Goal: Transaction & Acquisition: Purchase product/service

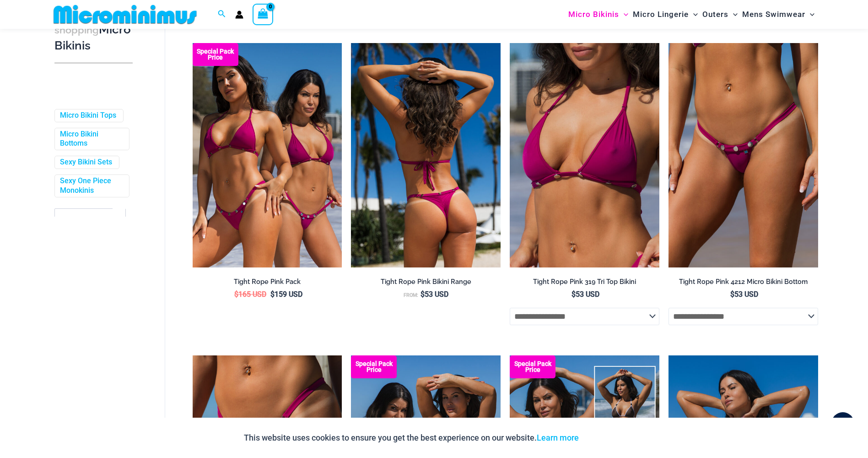
scroll to position [267, 0]
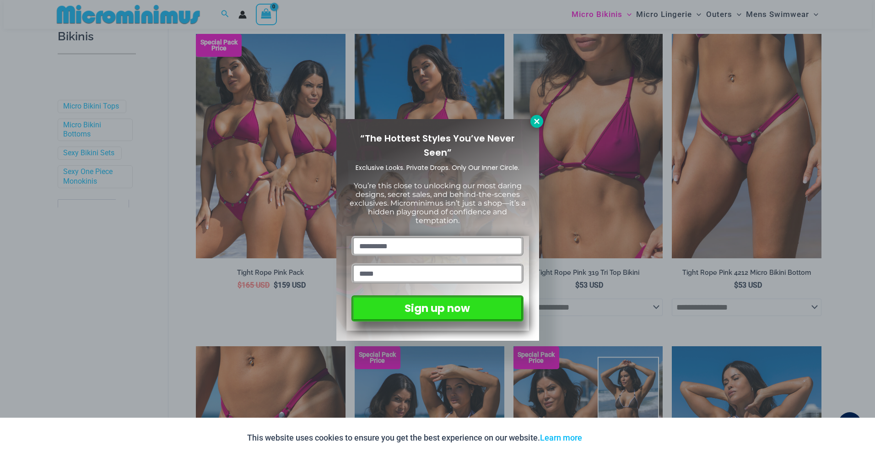
type input "**********"
click at [539, 117] on button at bounding box center [536, 121] width 13 height 13
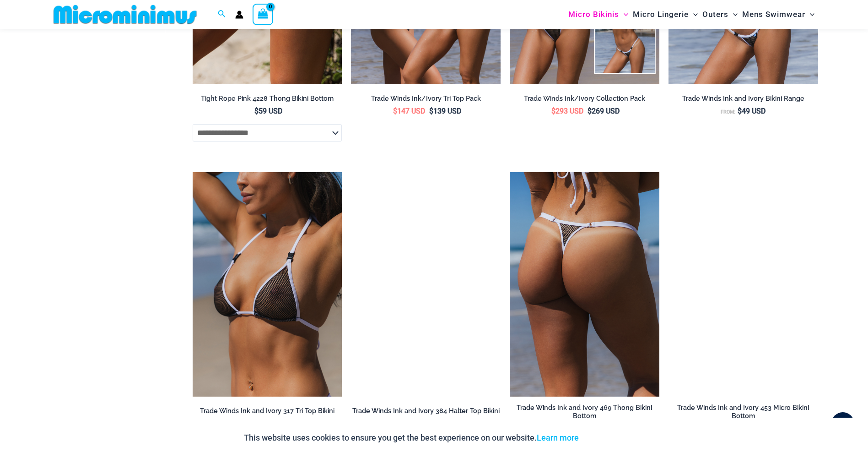
scroll to position [770, 0]
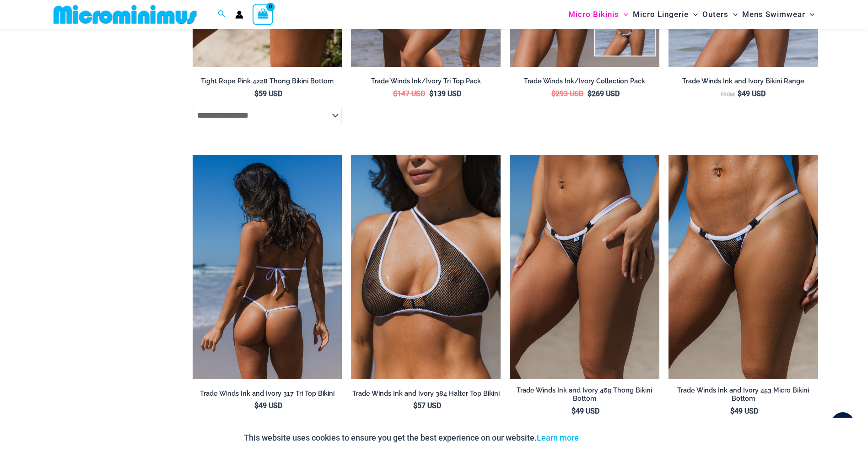
click at [294, 246] on img at bounding box center [268, 267] width 150 height 224
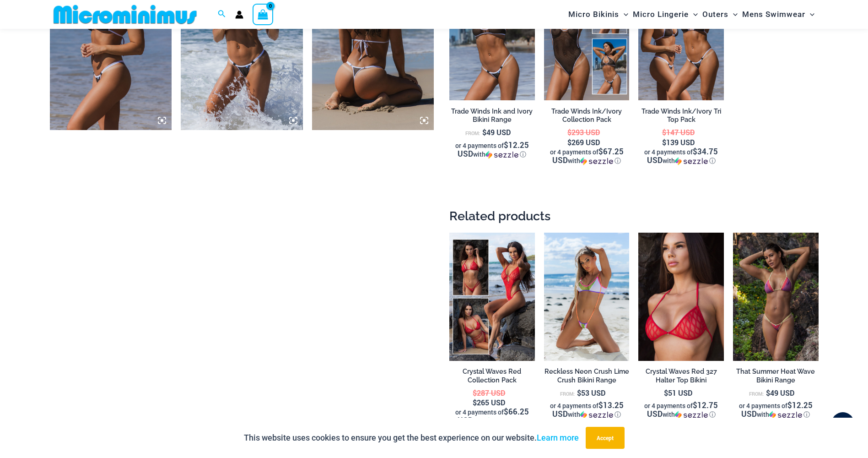
scroll to position [1044, 0]
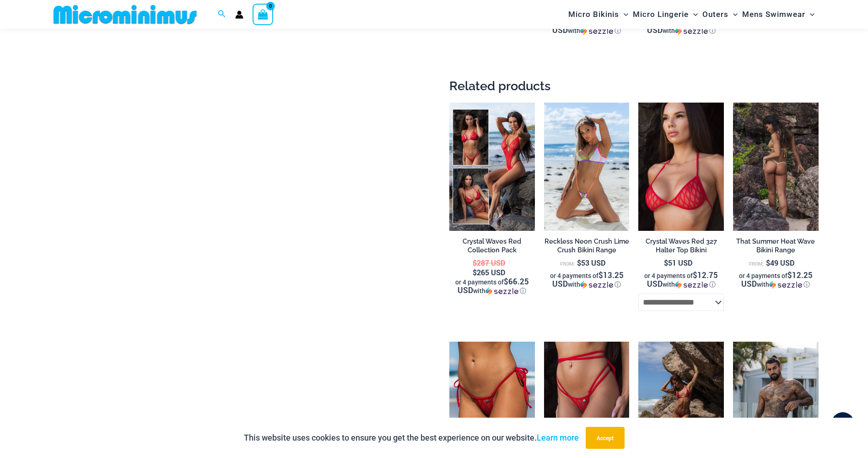
type input "**********"
click at [782, 172] on img at bounding box center [776, 166] width 86 height 128
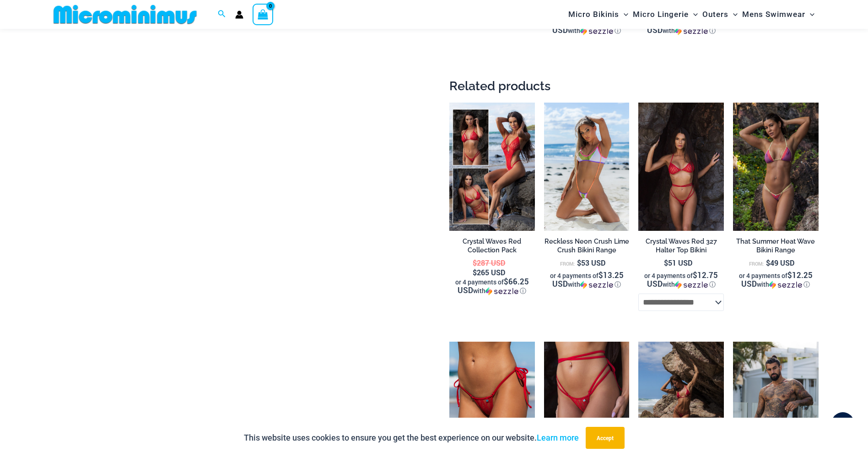
click at [692, 187] on img at bounding box center [681, 166] width 86 height 128
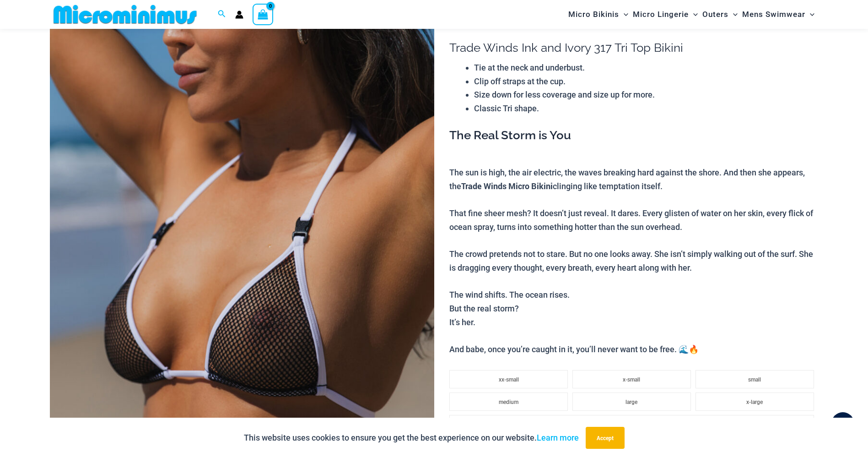
scroll to position [0, 0]
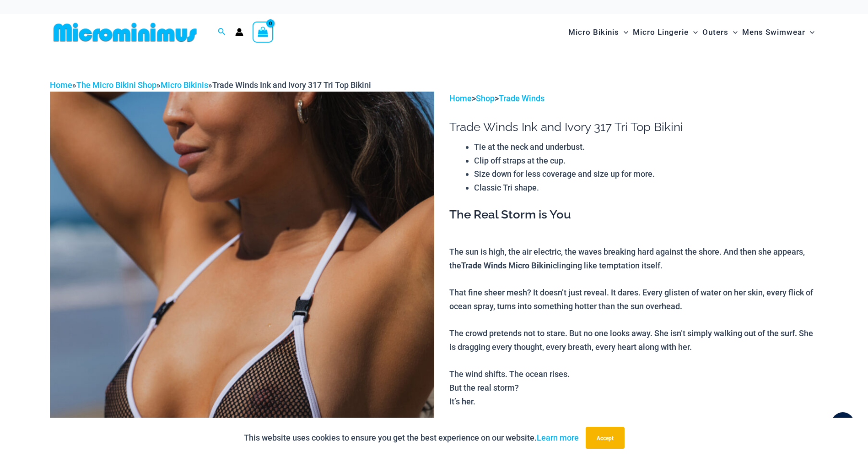
click at [162, 29] on img at bounding box center [125, 32] width 151 height 21
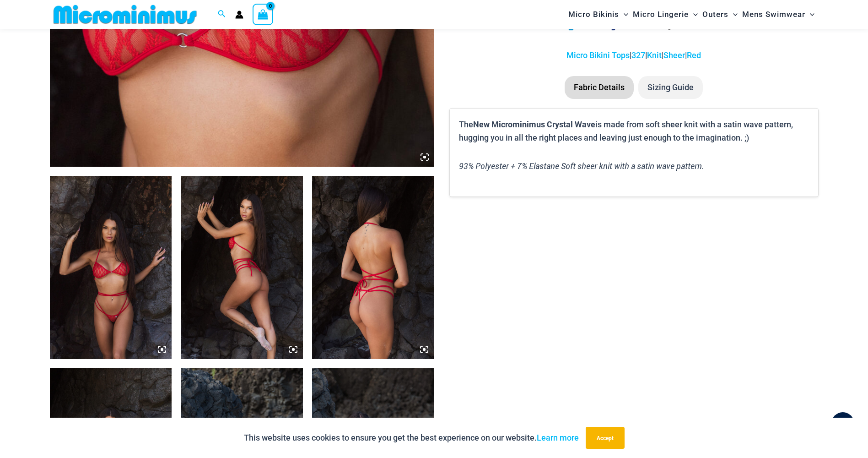
scroll to position [495, 0]
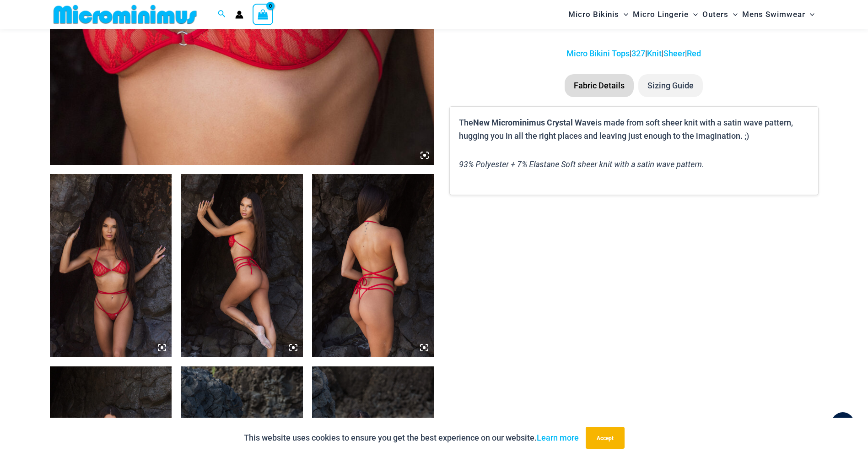
type input "**********"
click at [132, 260] on img at bounding box center [111, 265] width 122 height 183
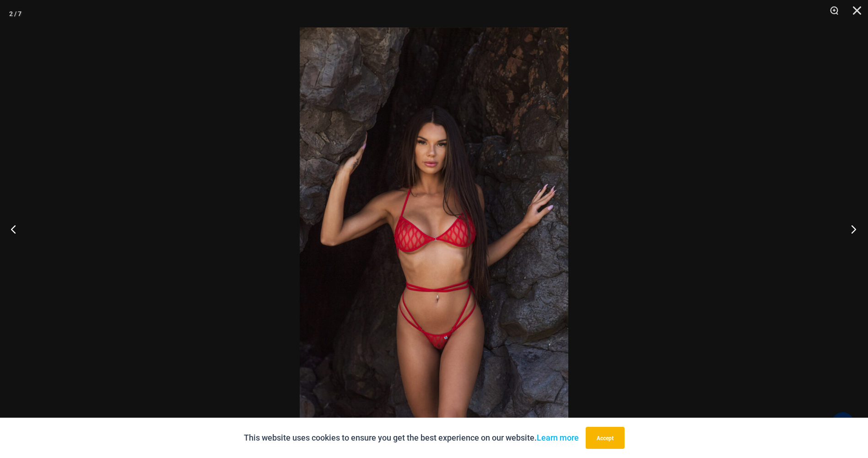
click at [853, 227] on button "Next" at bounding box center [851, 229] width 34 height 46
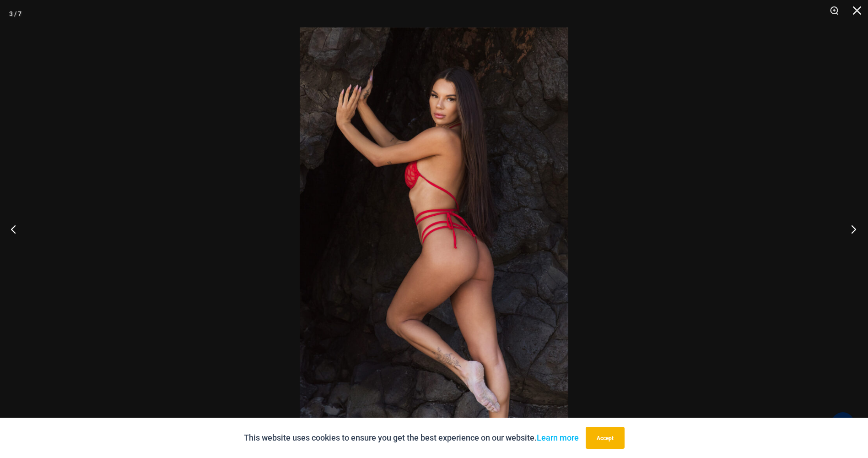
click at [853, 227] on button "Next" at bounding box center [851, 229] width 34 height 46
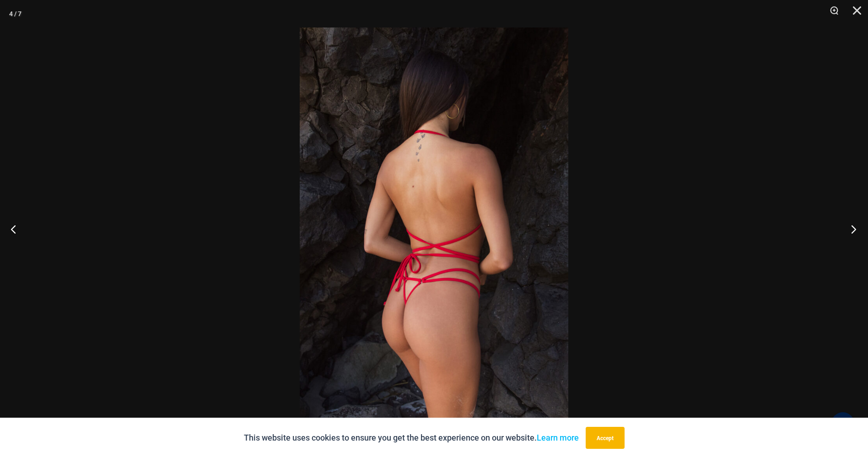
click at [853, 227] on button "Next" at bounding box center [851, 229] width 34 height 46
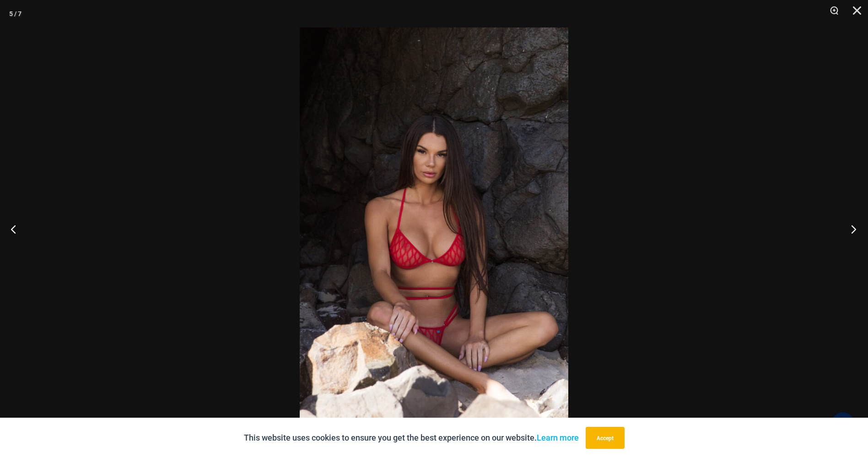
click at [853, 227] on button "Next" at bounding box center [851, 229] width 34 height 46
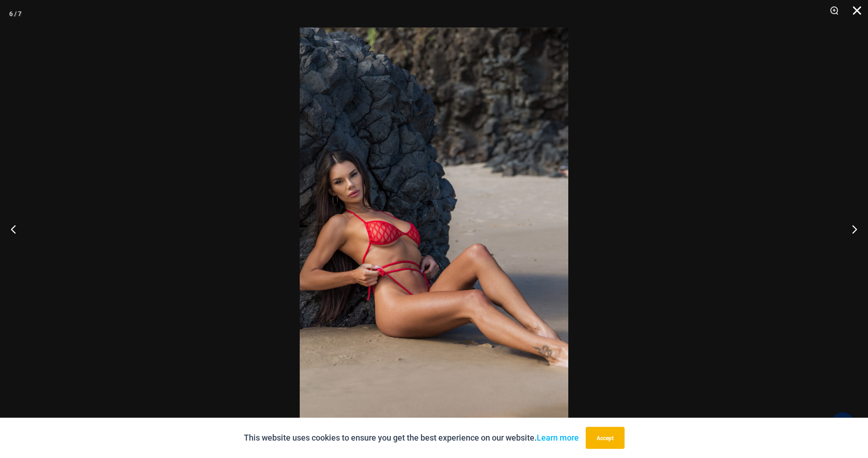
click at [861, 7] on button "Close" at bounding box center [853, 13] width 23 height 27
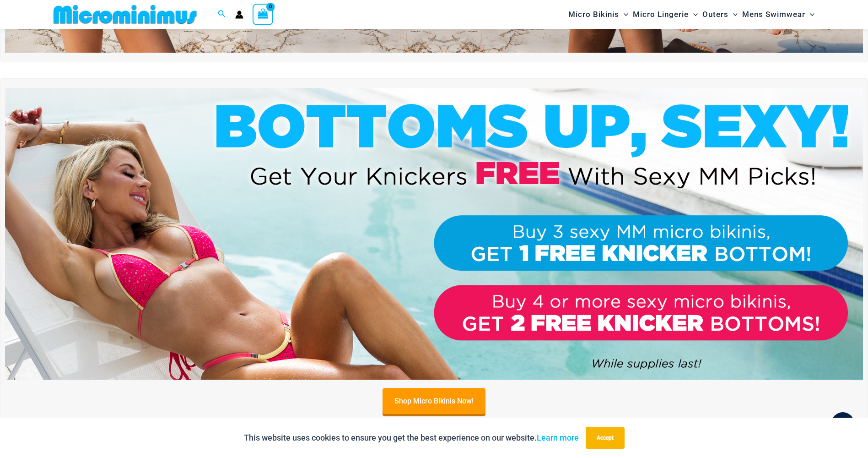
scroll to position [267, 0]
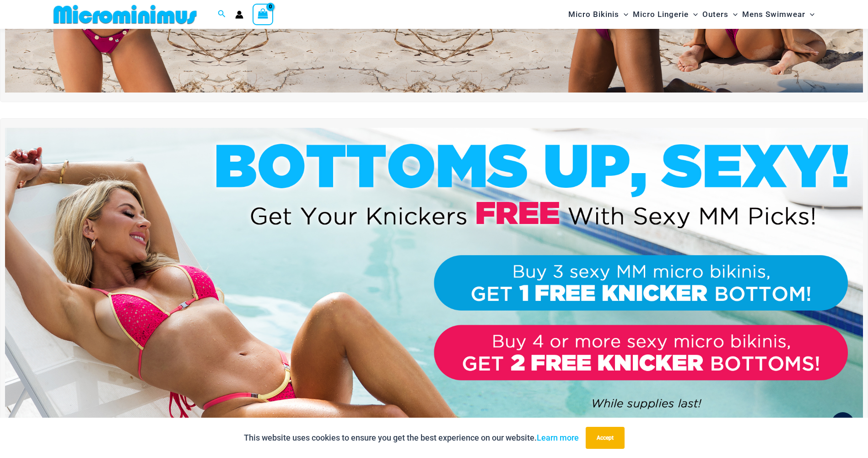
type input "**********"
click at [596, 345] on img at bounding box center [434, 273] width 858 height 291
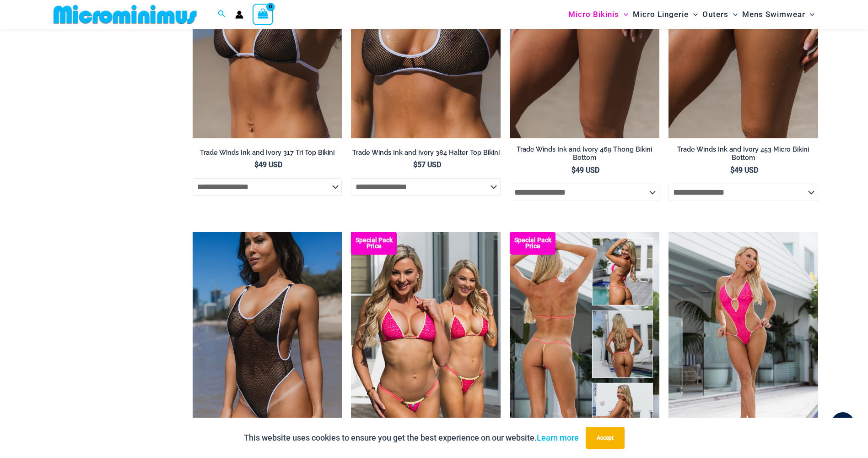
scroll to position [1098, 0]
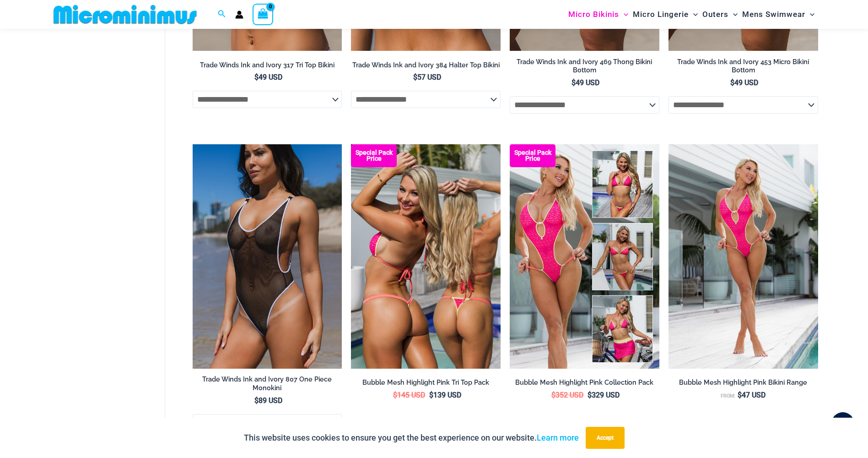
type input "**********"
click at [450, 199] on img at bounding box center [426, 256] width 150 height 224
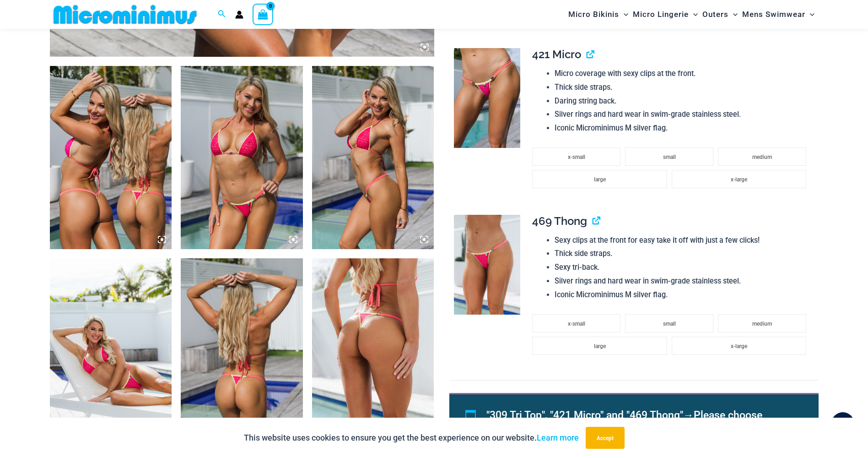
scroll to position [770, 0]
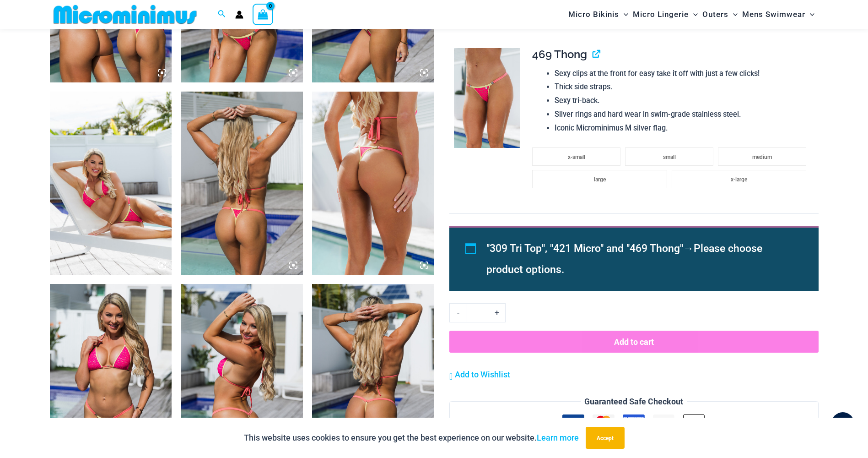
type input "**********"
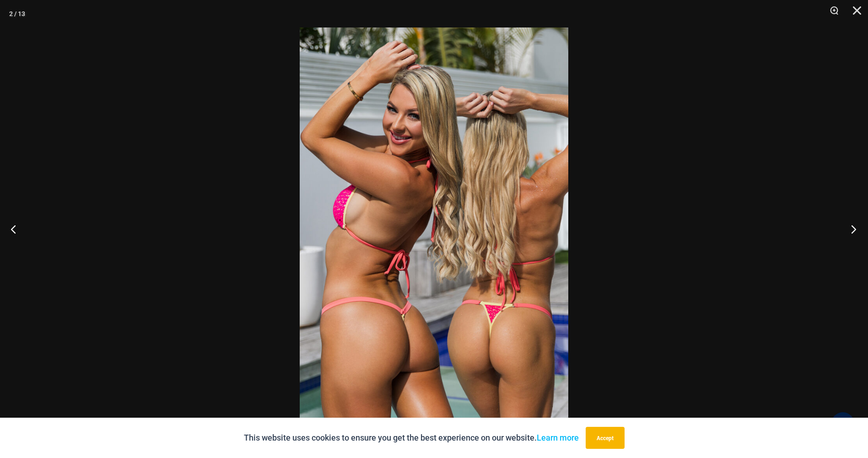
click at [852, 226] on button "Next" at bounding box center [851, 229] width 34 height 46
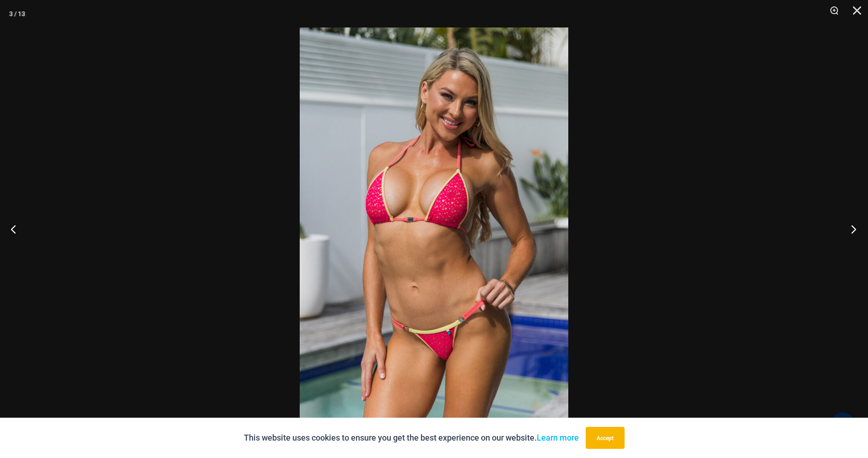
click at [852, 226] on button "Next" at bounding box center [851, 229] width 34 height 46
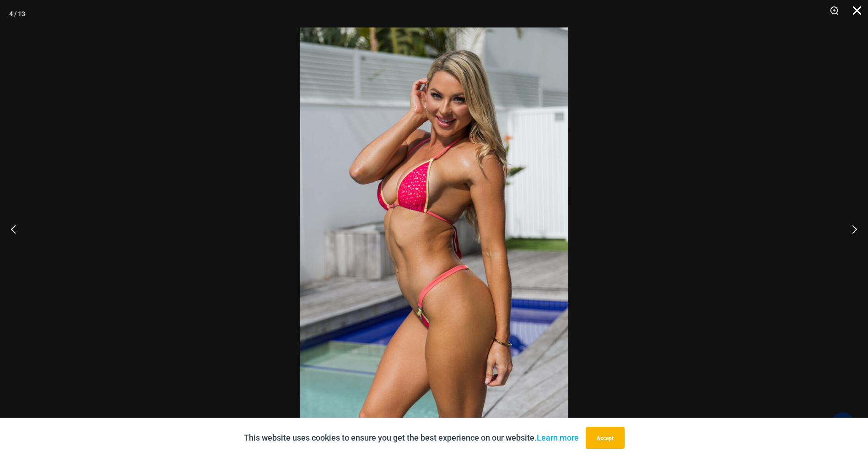
click at [857, 6] on button "Close" at bounding box center [853, 13] width 23 height 27
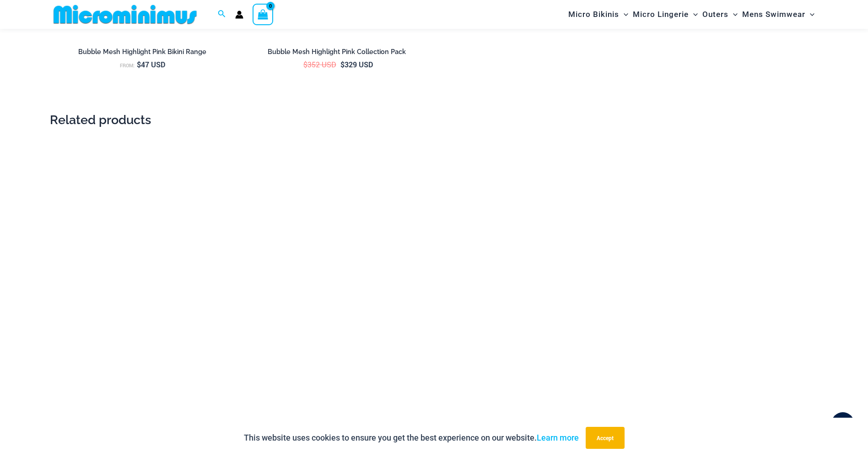
scroll to position [1730, 0]
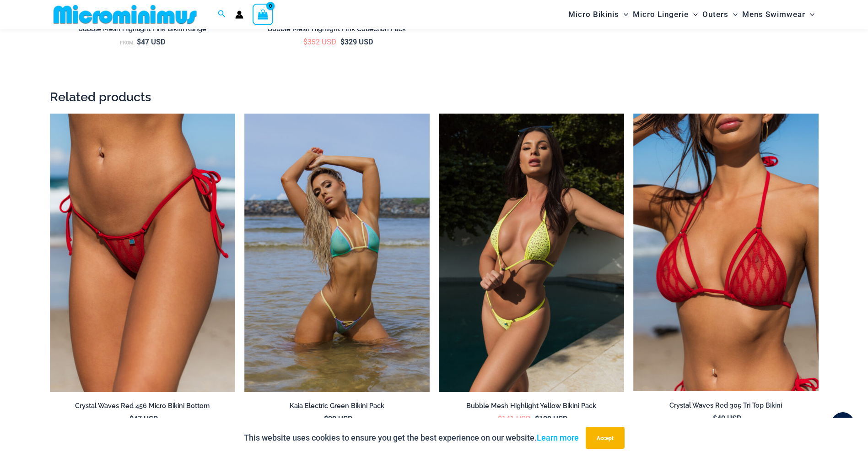
click at [549, 272] on img at bounding box center [531, 252] width 185 height 278
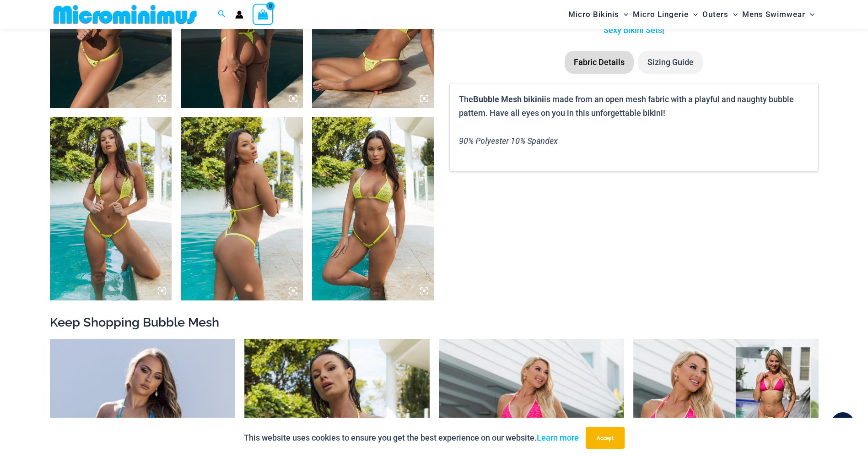
scroll to position [724, 0]
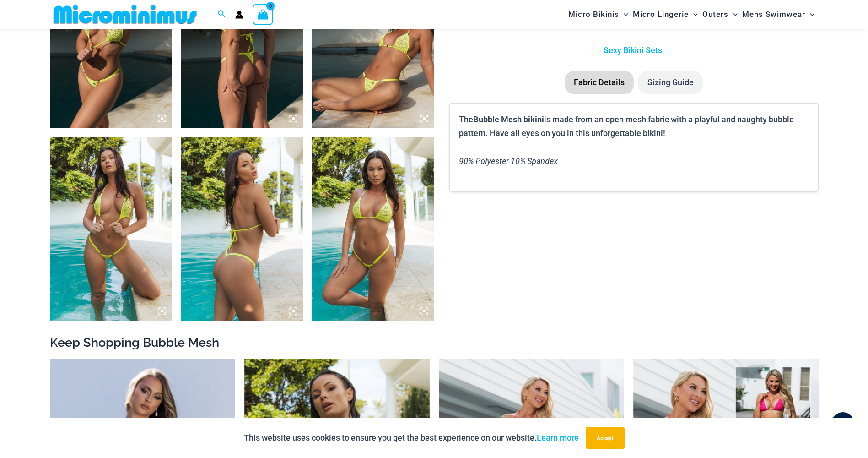
type input "**********"
click at [371, 241] on img at bounding box center [373, 228] width 122 height 183
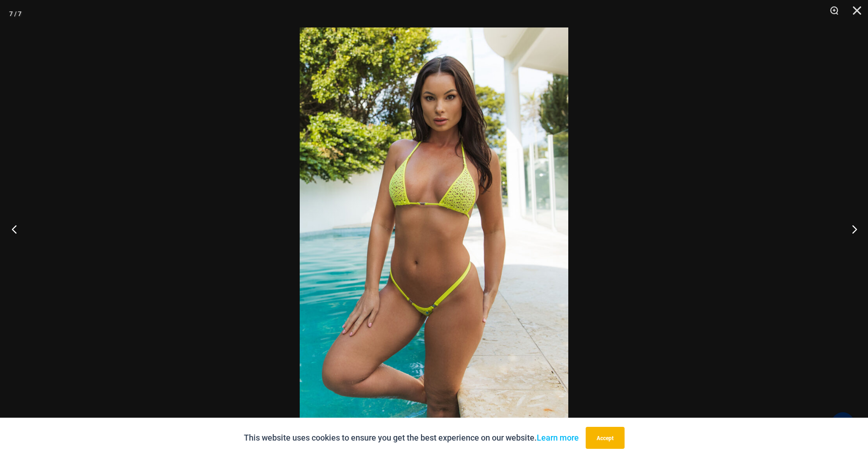
click at [22, 227] on button "Previous" at bounding box center [17, 229] width 34 height 46
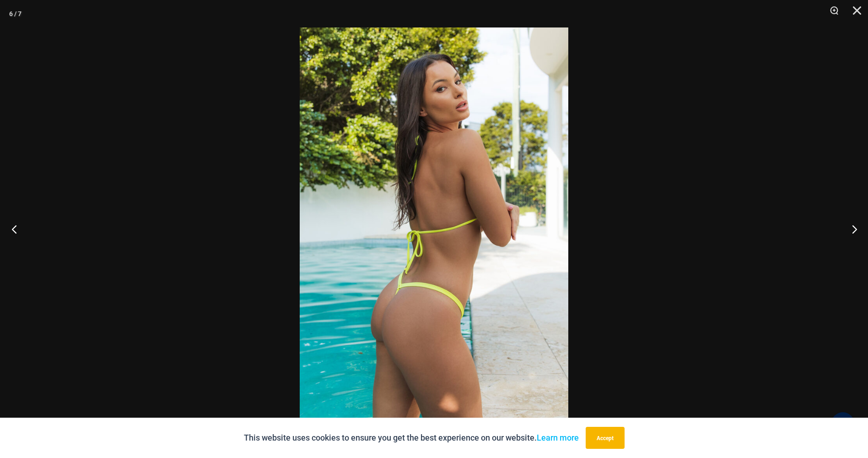
click at [22, 227] on button "Previous" at bounding box center [17, 229] width 34 height 46
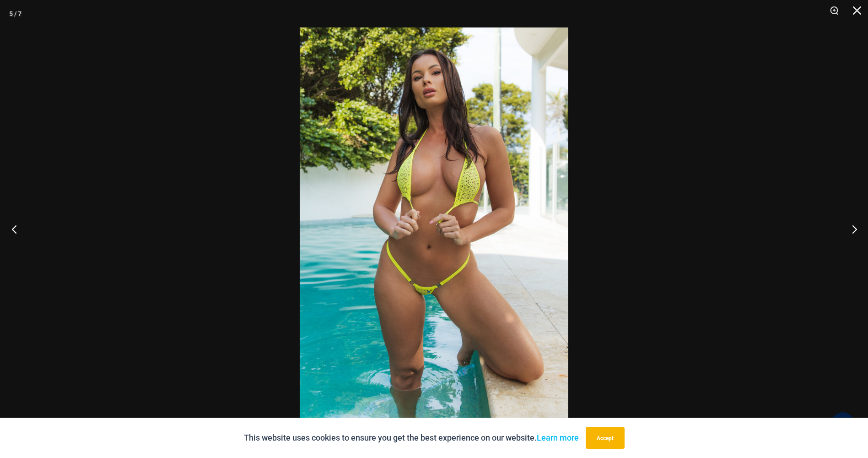
click at [22, 227] on button "Previous" at bounding box center [17, 229] width 34 height 46
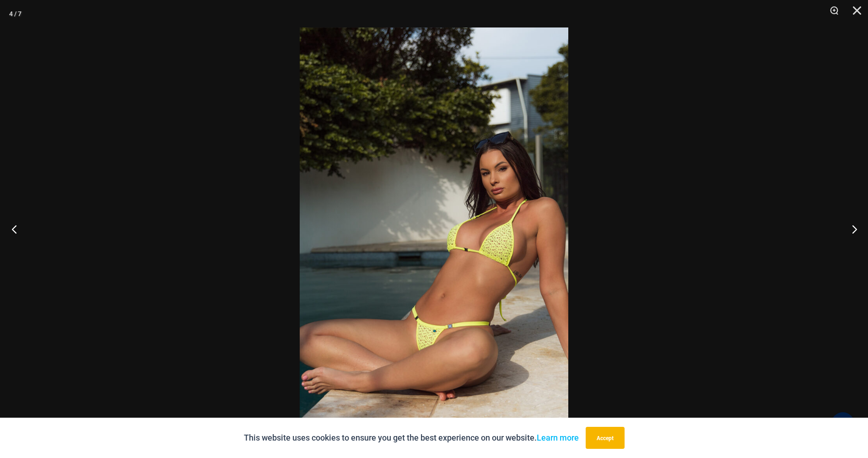
click at [22, 227] on button "Previous" at bounding box center [17, 229] width 34 height 46
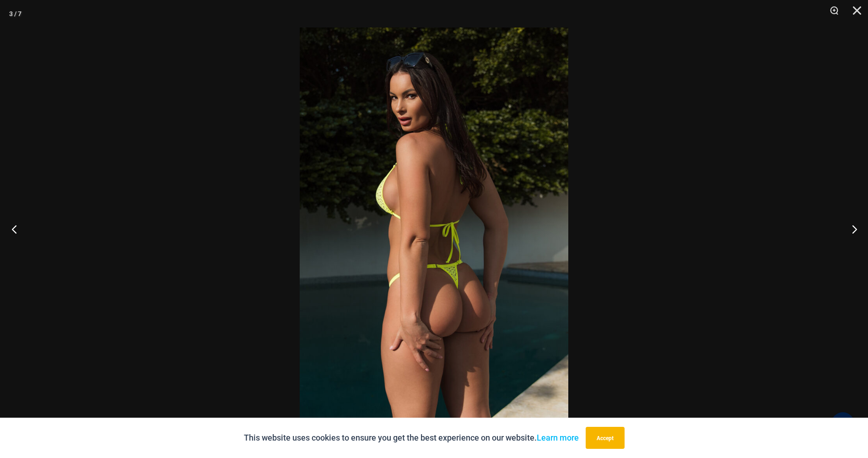
click at [23, 227] on button "Previous" at bounding box center [17, 229] width 34 height 46
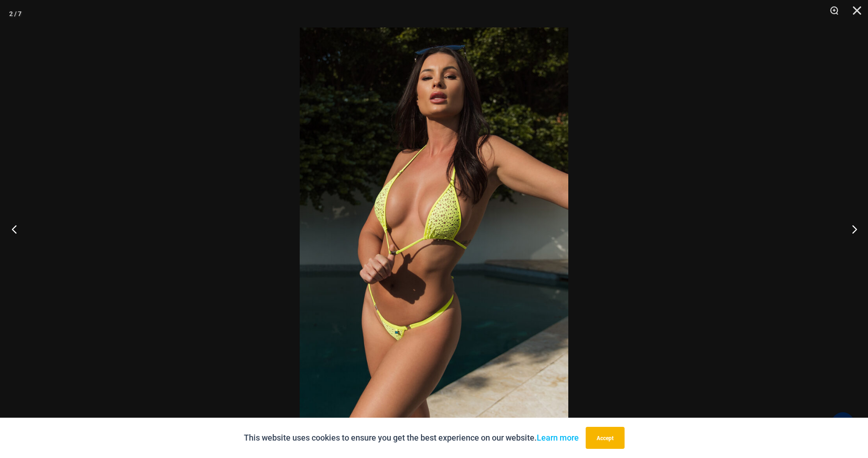
click at [23, 227] on button "Previous" at bounding box center [17, 229] width 34 height 46
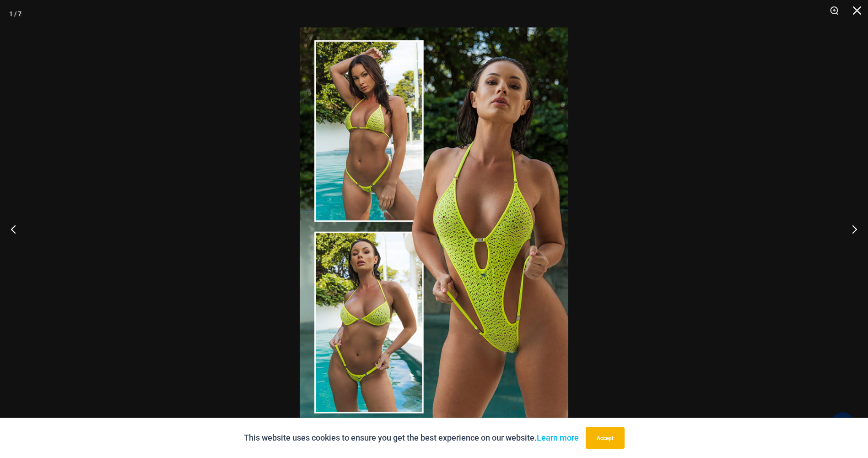
click at [473, 194] on img at bounding box center [434, 228] width 269 height 403
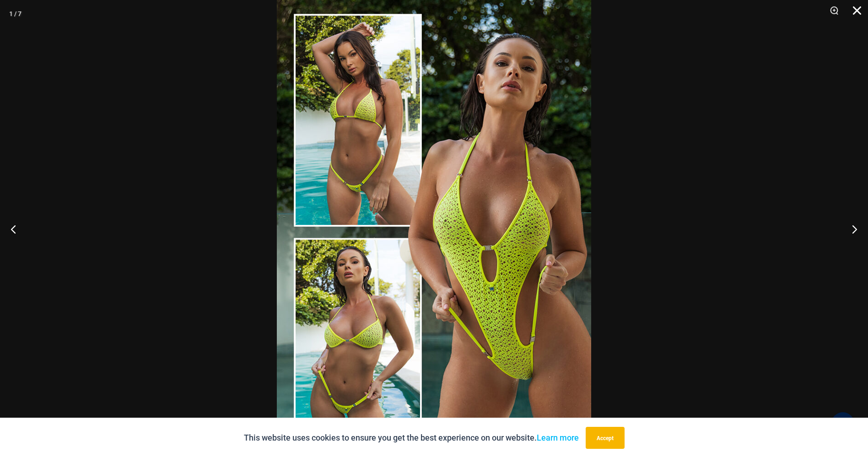
click at [856, 8] on button "Close" at bounding box center [853, 13] width 23 height 27
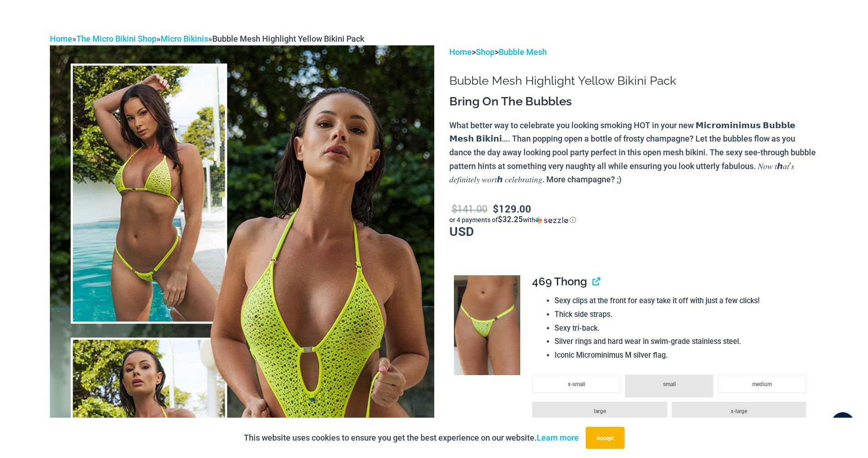
scroll to position [0, 0]
